Goal: Find specific page/section: Find specific page/section

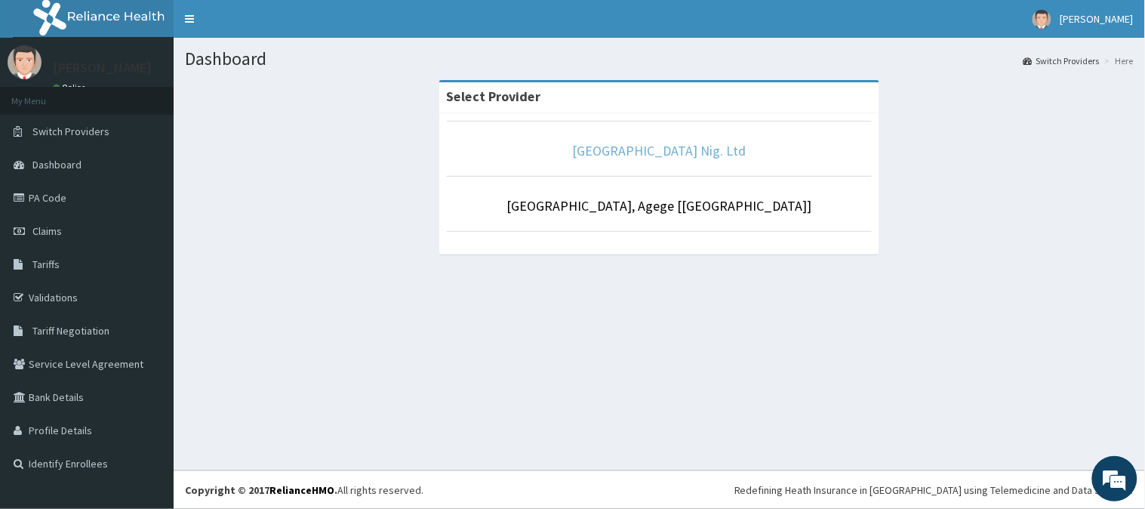
click at [677, 155] on link "[GEOGRAPHIC_DATA] Nig. Ltd" at bounding box center [660, 150] width 174 height 17
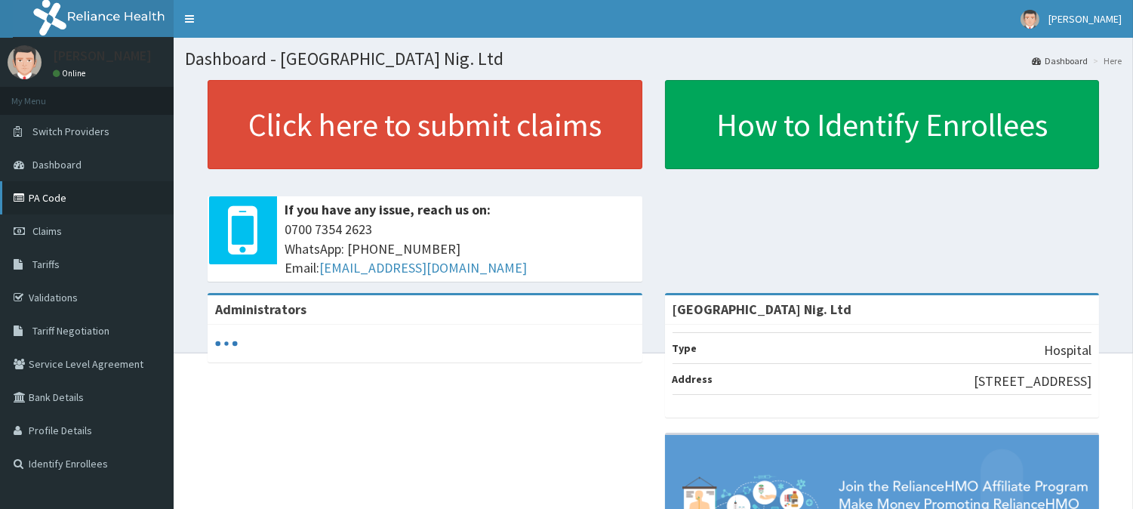
click at [54, 202] on link "PA Code" at bounding box center [87, 197] width 174 height 33
